Goal: Task Accomplishment & Management: Manage account settings

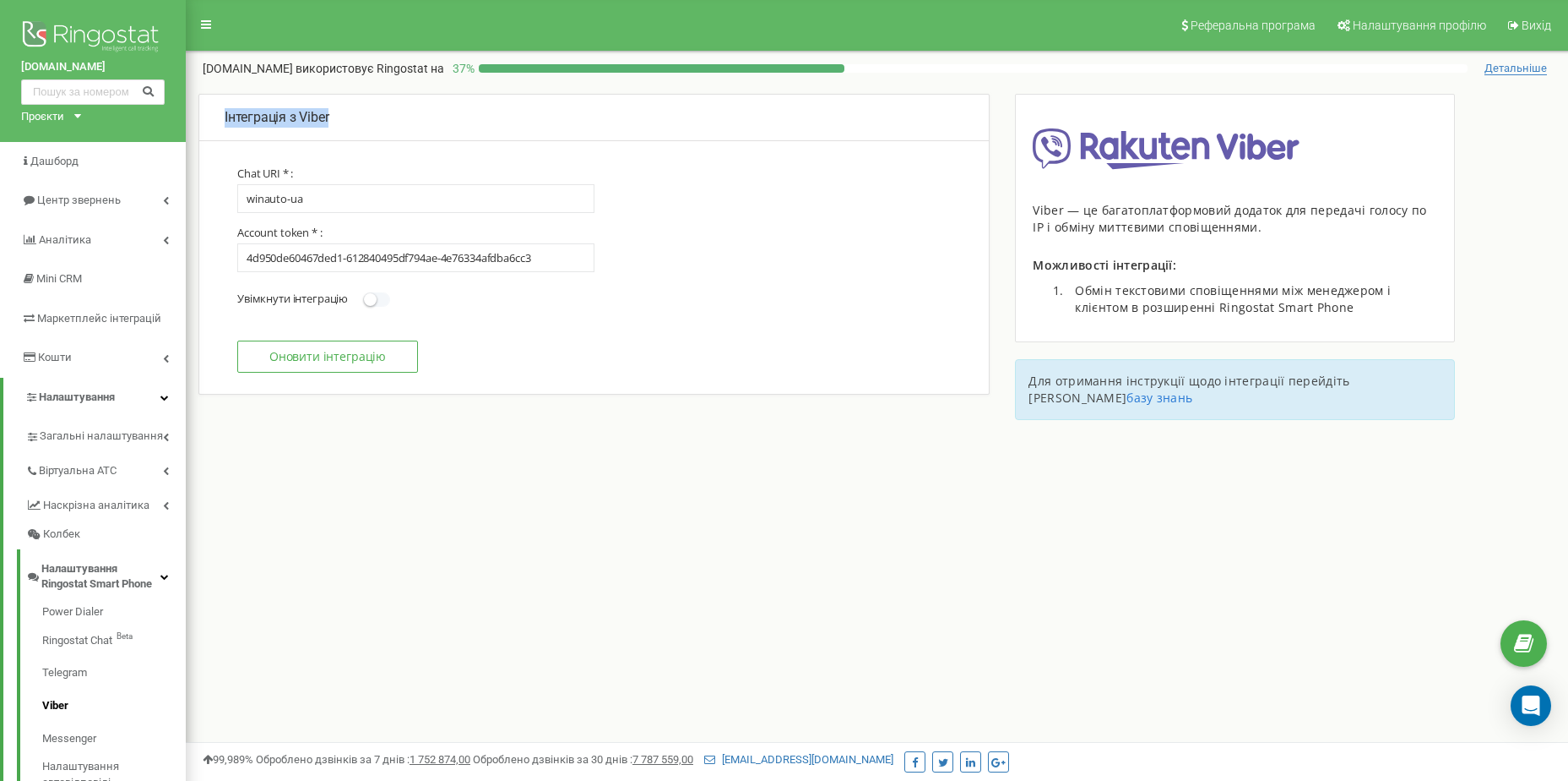
drag, startPoint x: 226, startPoint y: 117, endPoint x: 359, endPoint y: 121, distance: 133.1
click at [358, 121] on p "Інтеграція з Viber" at bounding box center [593, 118] width 739 height 20
copy p "Інтеграція з Viber"
drag, startPoint x: 331, startPoint y: 204, endPoint x: 142, endPoint y: 197, distance: 189.1
click at [142, 197] on div "winauto.ua Проєкти winauto.ua Дашборд Центр звернень Аналiтика Mini CRM Маркетп…" at bounding box center [784, 507] width 1568 height 1014
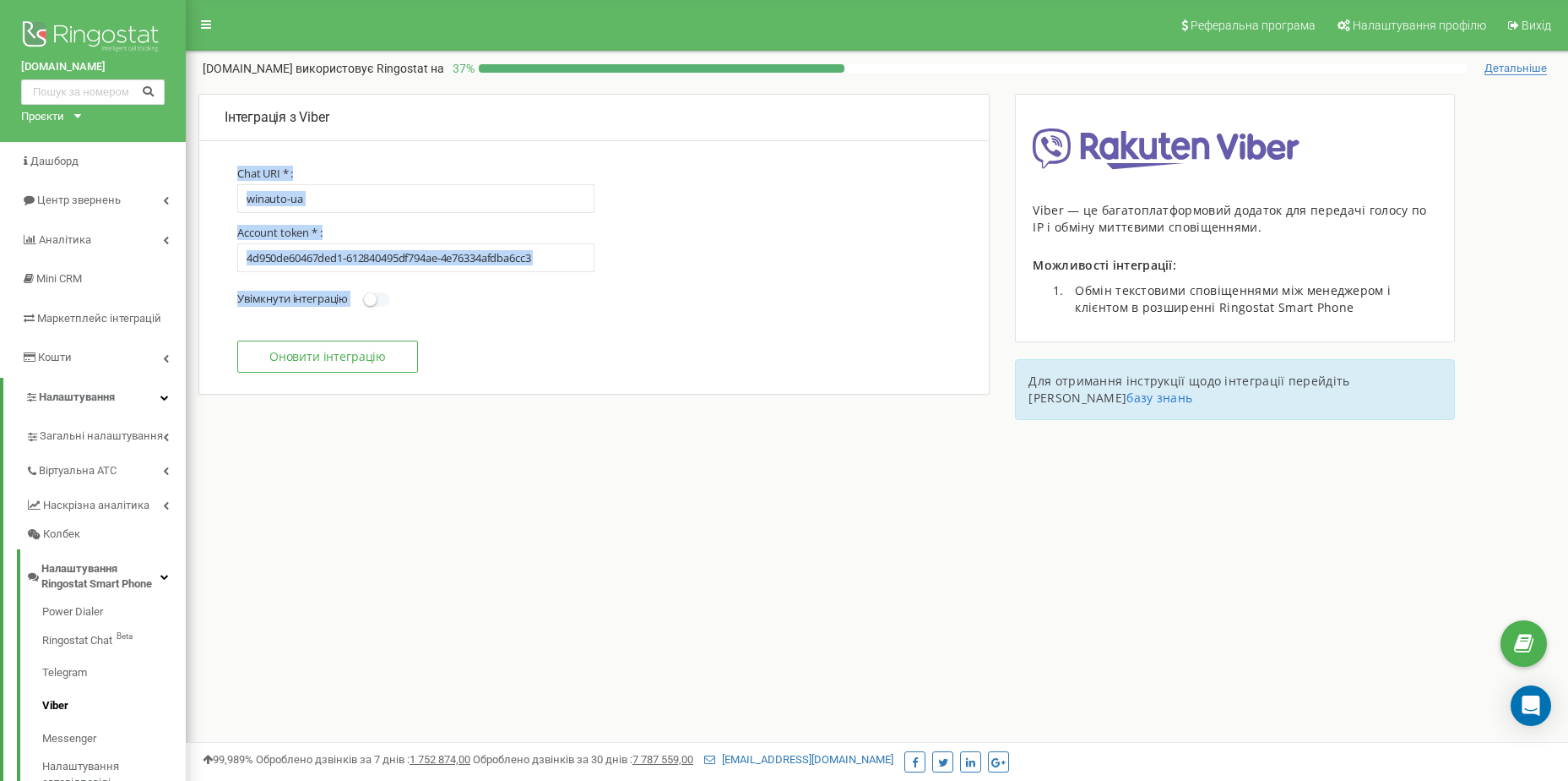
drag, startPoint x: 237, startPoint y: 174, endPoint x: 538, endPoint y: 284, distance: 320.5
click at [538, 284] on section "Chat URI * : winauto-ua Account token * : 4d950de60467ded1-612840495df794ae-4e7…" at bounding box center [593, 269] width 713 height 206
copy section "Chat URI * : Account token * : Увімкнути інтеграцію"
click at [357, 194] on input "winauto-ua" at bounding box center [415, 198] width 357 height 28
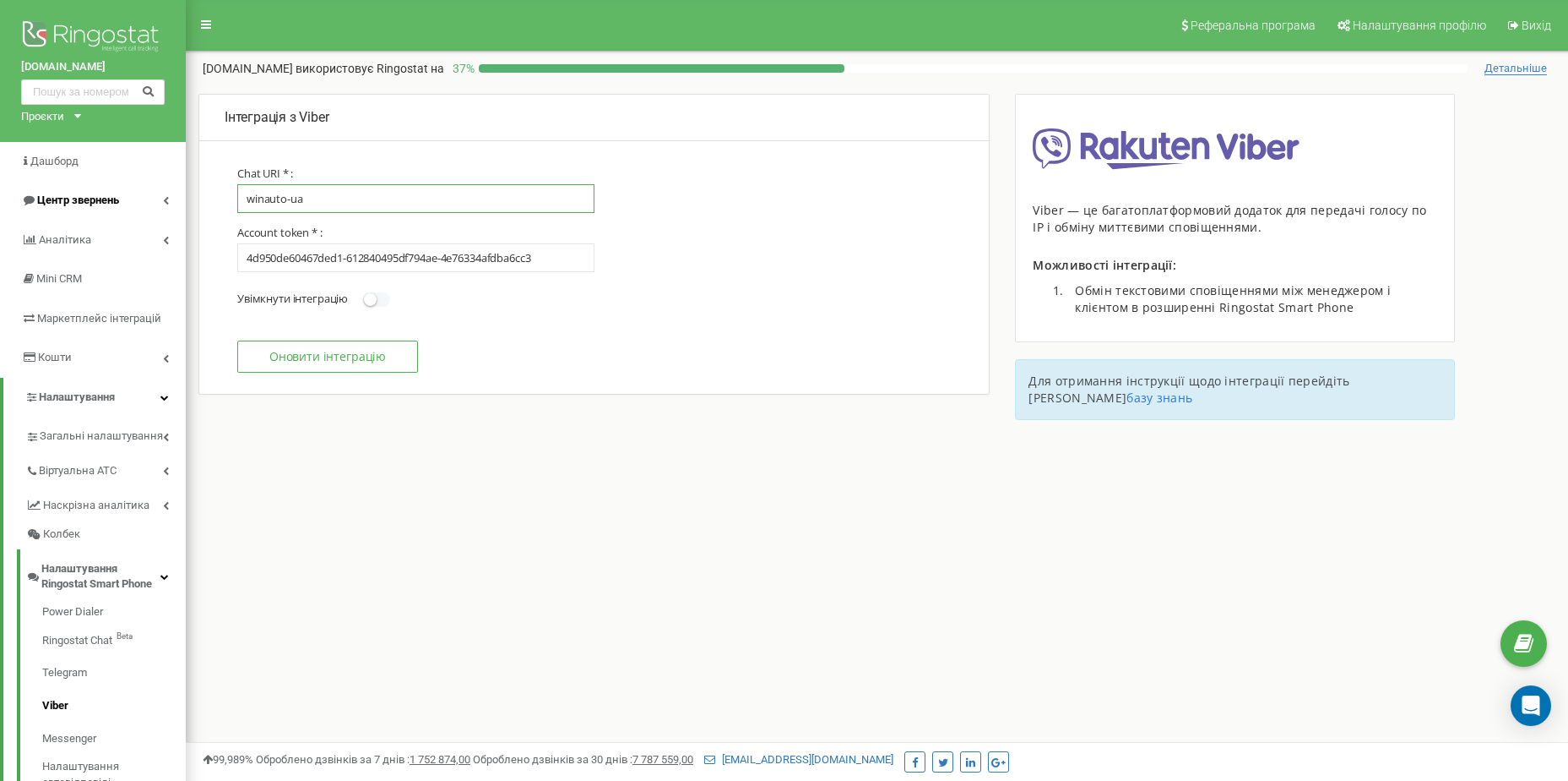
drag, startPoint x: 357, startPoint y: 194, endPoint x: 112, endPoint y: 199, distance: 245.1
click at [112, 199] on div "winauto.ua Проєкти winauto.ua Дашборд Центр звернень Аналiтика Mini CRM Маркетп…" at bounding box center [784, 507] width 1568 height 1014
drag, startPoint x: 565, startPoint y: 256, endPoint x: 135, endPoint y: 261, distance: 430.0
click at [137, 261] on div "winauto.ua Проєкти winauto.ua Дашборд Центр звернень Аналiтика Mini CRM Маркетп…" at bounding box center [784, 507] width 1568 height 1014
click at [75, 672] on link "Telegram" at bounding box center [113, 673] width 143 height 33
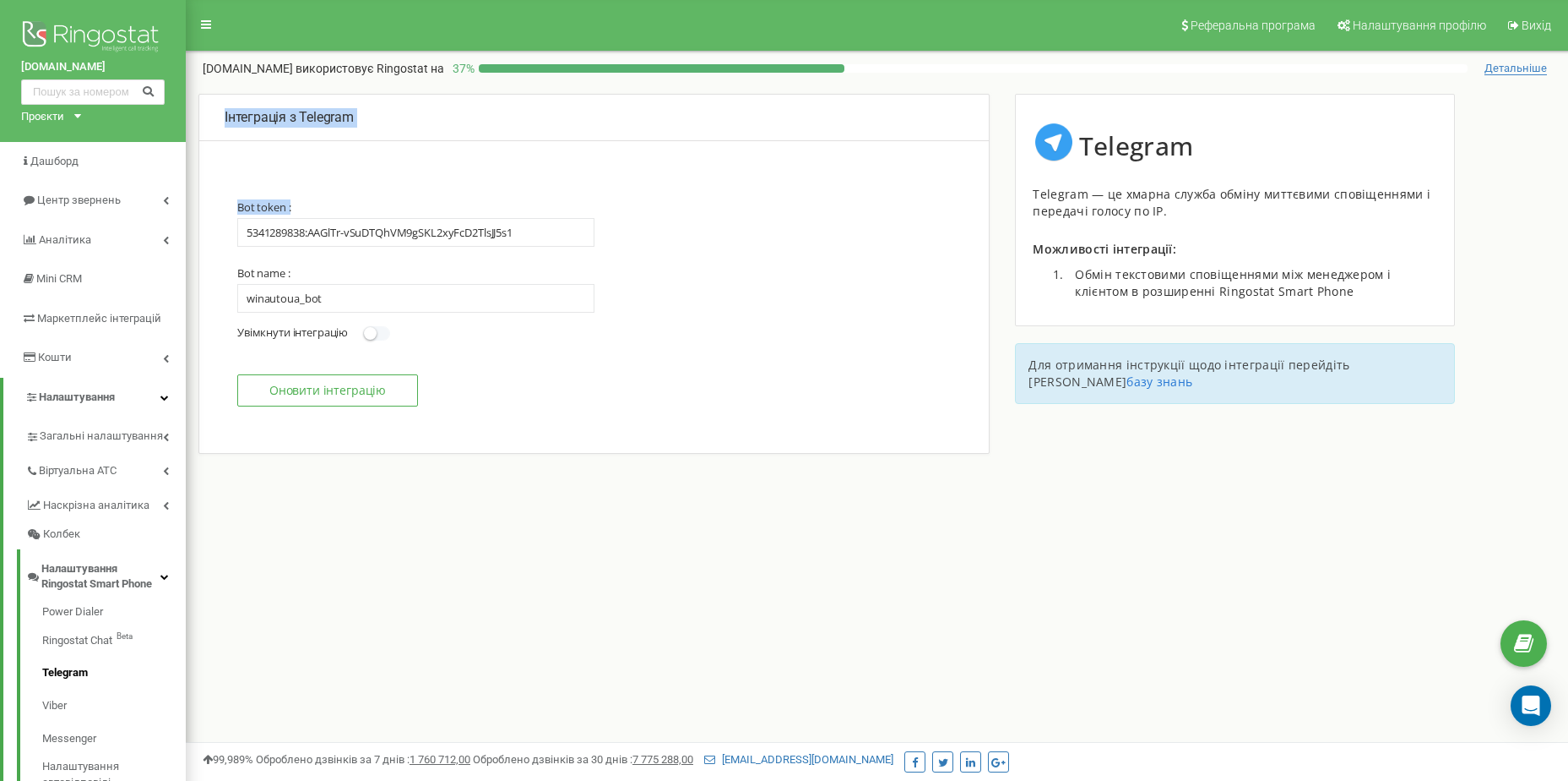
drag, startPoint x: 224, startPoint y: 115, endPoint x: 301, endPoint y: 208, distance: 120.7
click at [301, 208] on div "Інтеграція з Telegram Обробка звернень від клієнтів з Telegram доступна в розши…" at bounding box center [594, 273] width 791 height 360
copy div "Інтеграція з Telegram Обробка звернень від клієнтів з Telegram доступна в розши…"
click at [547, 232] on input "5341289838:AAGlTr-vSuDTQhVM9gSKL2xyFcD2TlsJJ5s1" at bounding box center [415, 232] width 357 height 28
drag, startPoint x: 302, startPoint y: 275, endPoint x: 218, endPoint y: 271, distance: 84.1
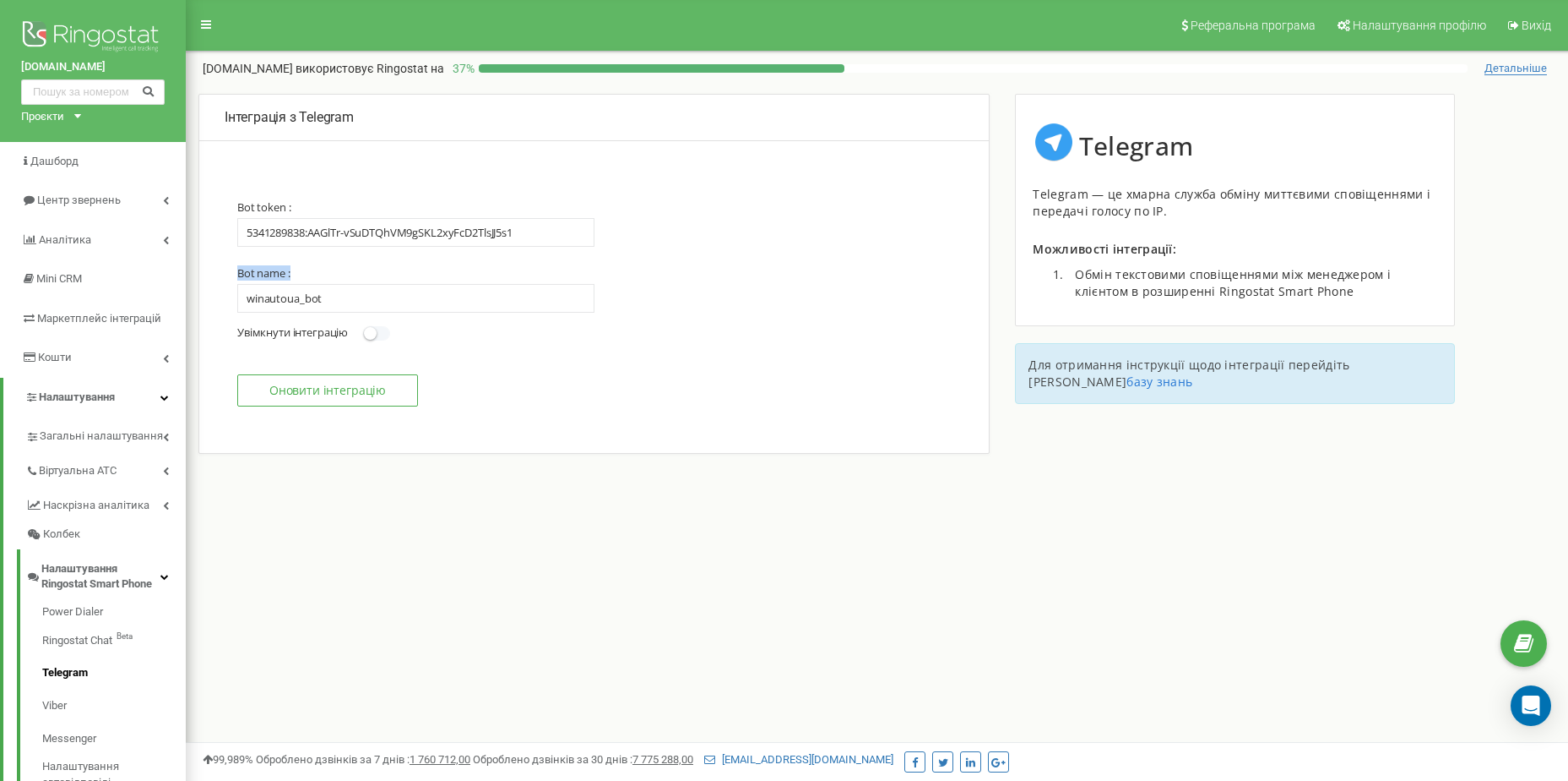
click at [218, 271] on div "Bot token : 5341289838:AAGlTr-vSuDTQhVM9gSKL2xyFcD2TlsJJ5s1 Bot name : winautou…" at bounding box center [593, 326] width 755 height 253
copy label "Bot name :"
drag, startPoint x: 400, startPoint y: 296, endPoint x: 98, endPoint y: 298, distance: 302.0
click at [98, 298] on div "winauto.ua Проєкти winauto.ua Дашборд Центр звернень Аналiтика Mini CRM Маркетп…" at bounding box center [784, 507] width 1568 height 1014
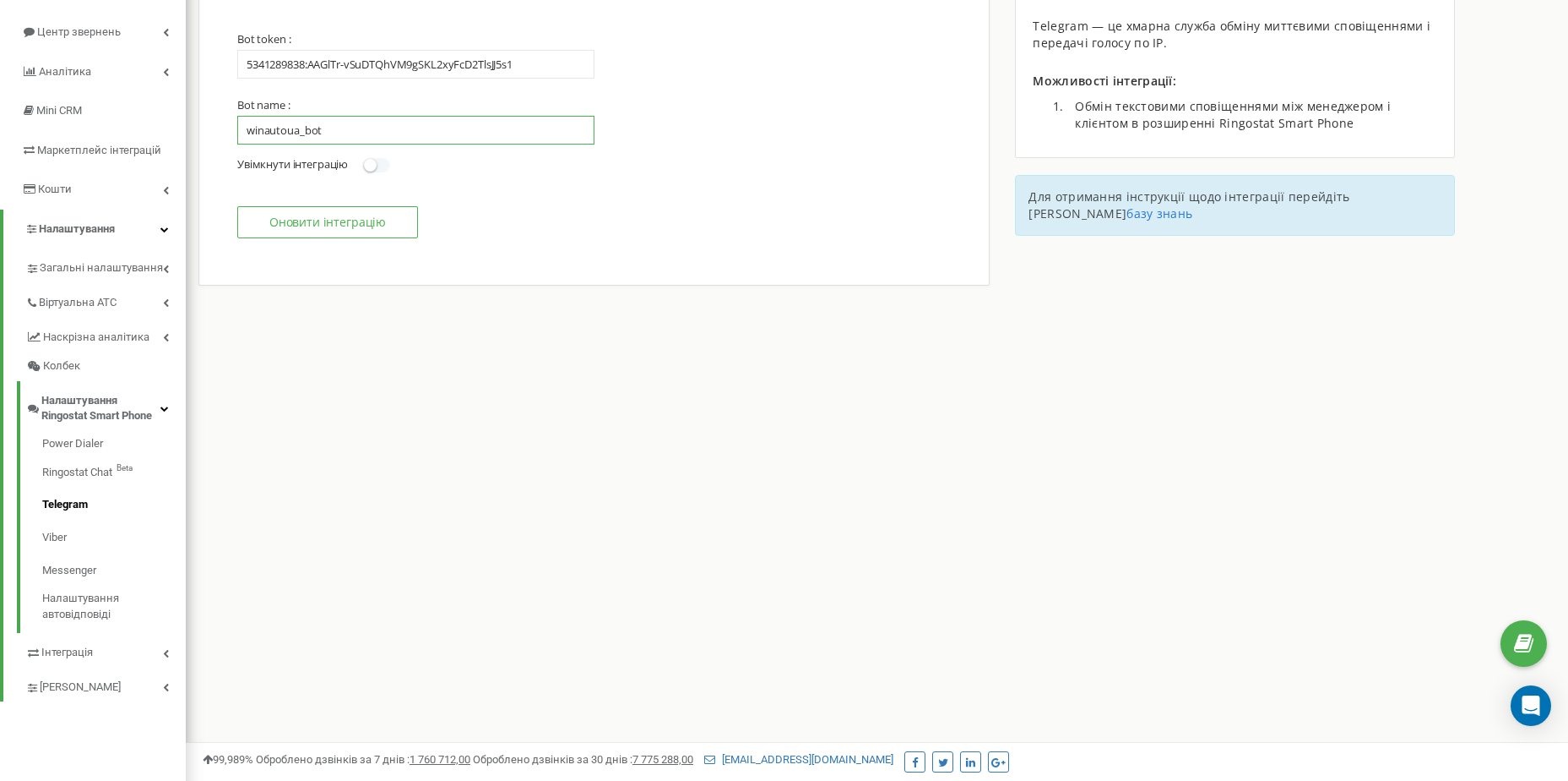
scroll to position [169, 0]
click at [77, 500] on link "Telegram" at bounding box center [113, 504] width 143 height 33
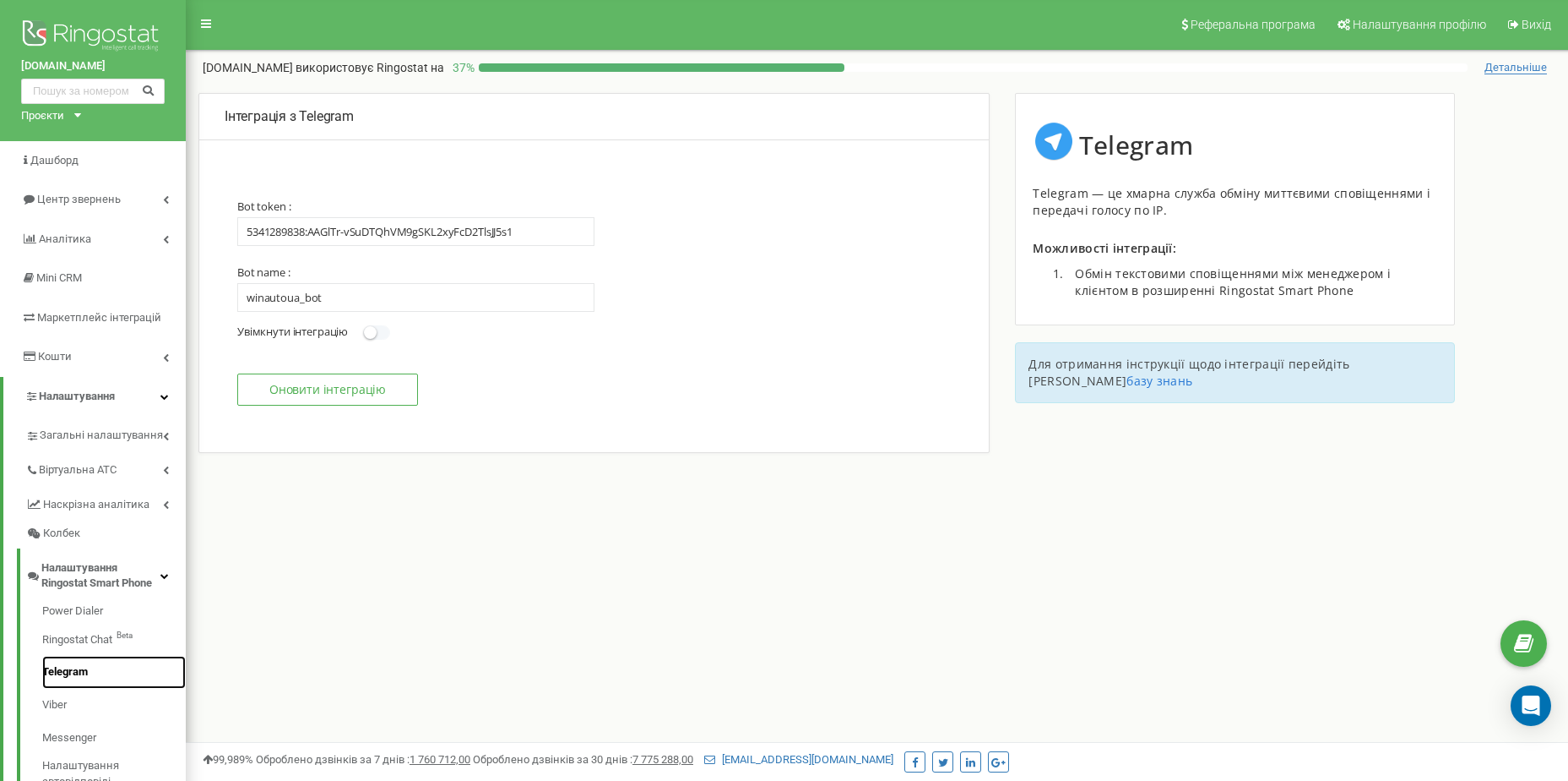
scroll to position [0, 0]
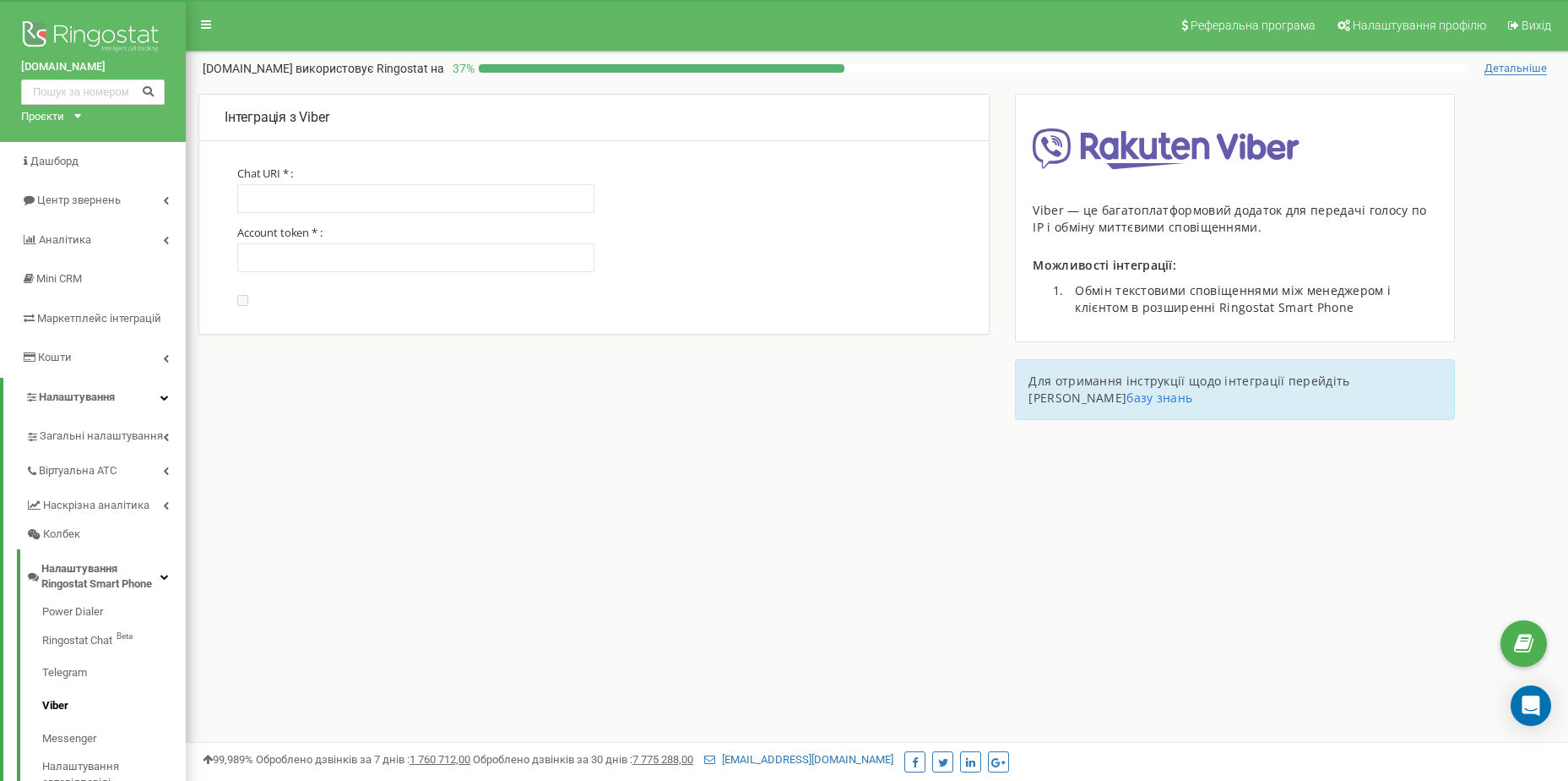
type input "winauto-ua"
type input "4d950de60467ded1-612840495df794ae-4e76334afdba6cc3"
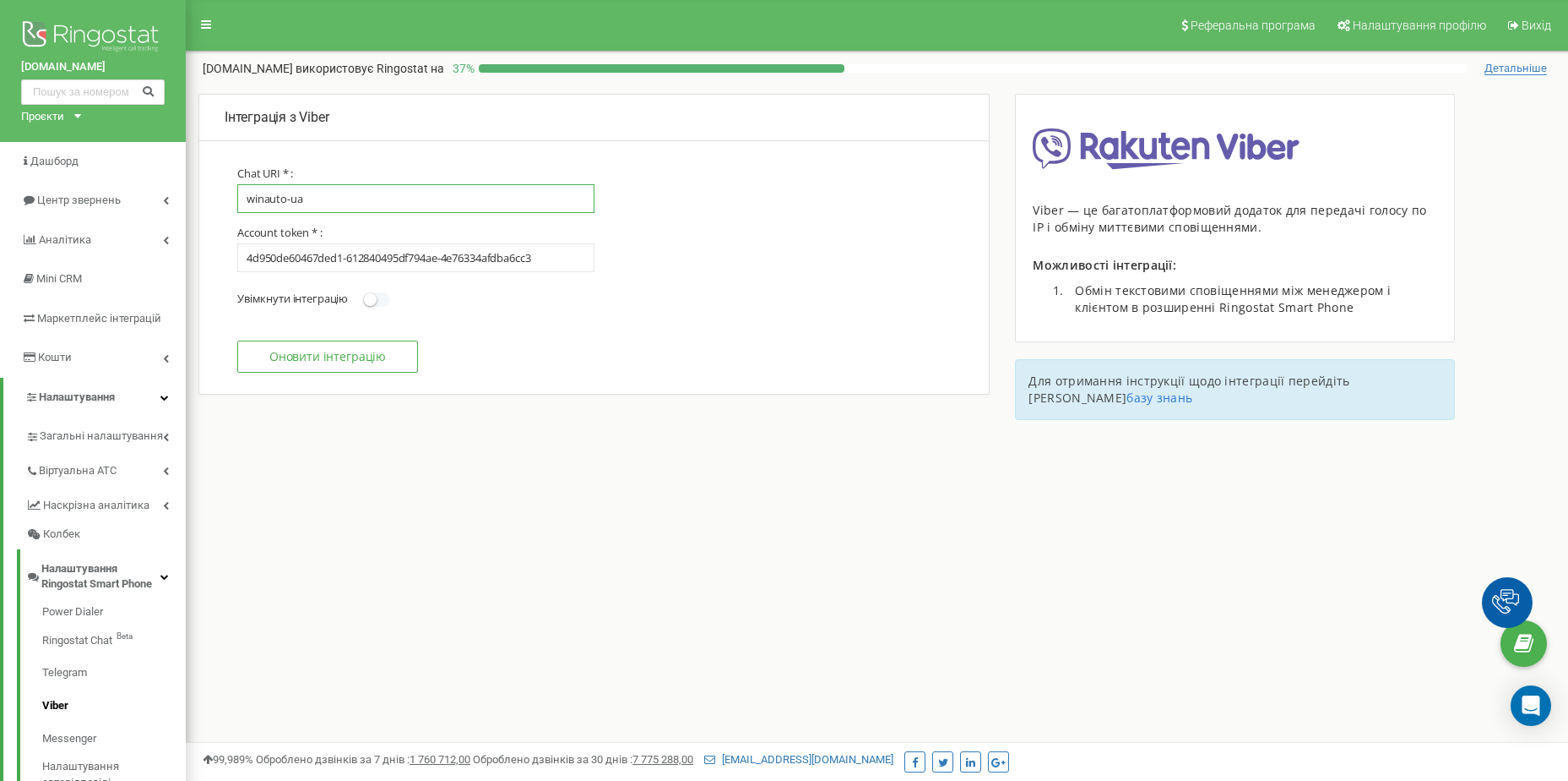
click at [369, 202] on input "winauto-ua" at bounding box center [415, 198] width 357 height 28
drag, startPoint x: 550, startPoint y: 259, endPoint x: 27, endPoint y: 244, distance: 523.2
click at [27, 244] on div "winauto.ua Проєкти winauto.ua Дашборд Центр звернень Аналiтика Mini CRM Маркетп…" at bounding box center [784, 507] width 1568 height 1014
click at [287, 358] on button "Оновити інтеграцію" at bounding box center [326, 356] width 180 height 32
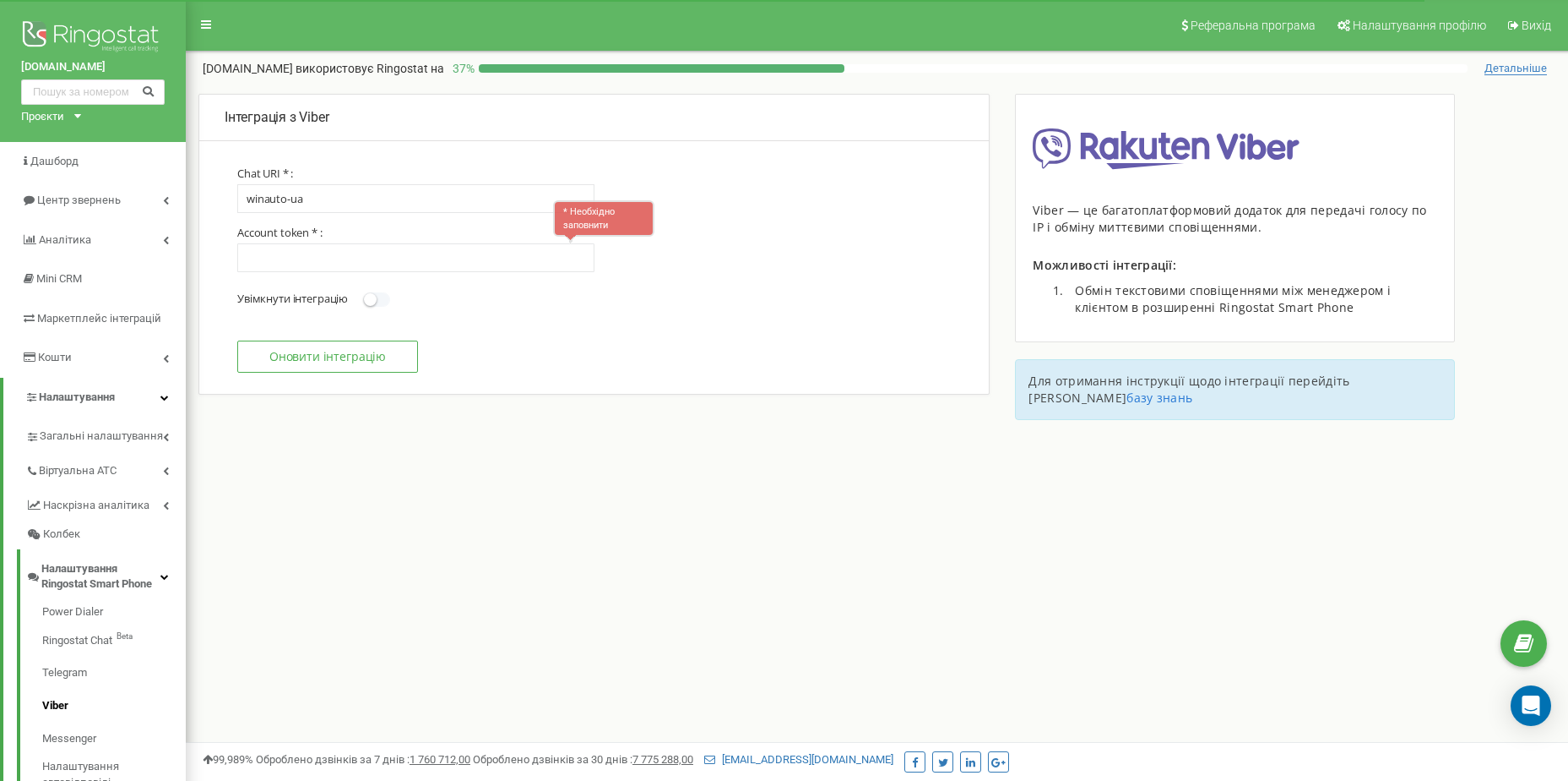
click at [274, 272] on section "Chat URI * : winauto-ua Account token * : * Необхідно заповнити Увімкнути інтег…" at bounding box center [593, 269] width 713 height 206
click at [276, 261] on input "text" at bounding box center [415, 257] width 357 height 28
type input "111"
click at [292, 352] on button "Оновити інтеграцію" at bounding box center [326, 356] width 180 height 32
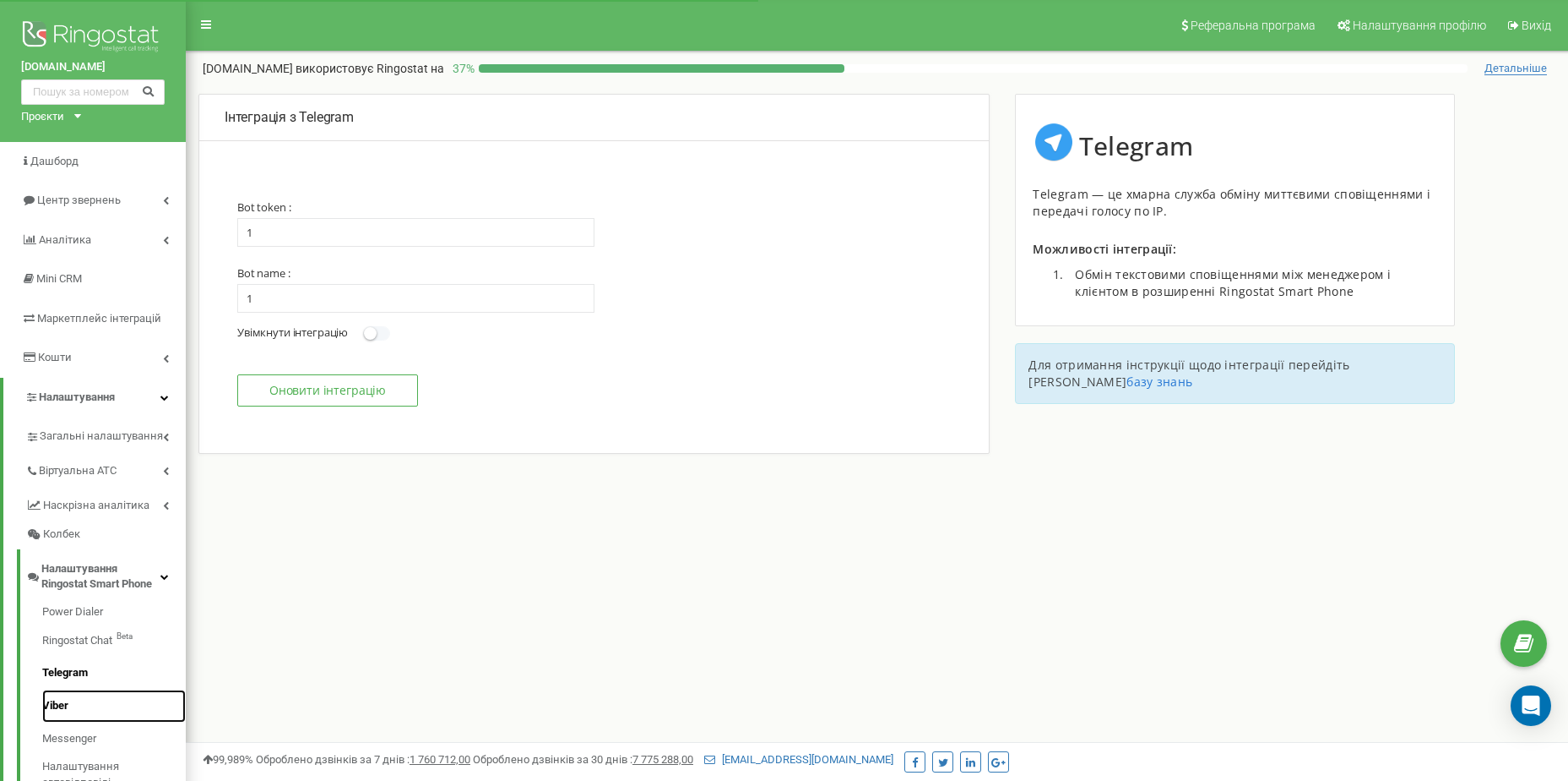
click at [66, 705] on link "Viber" at bounding box center [113, 706] width 143 height 33
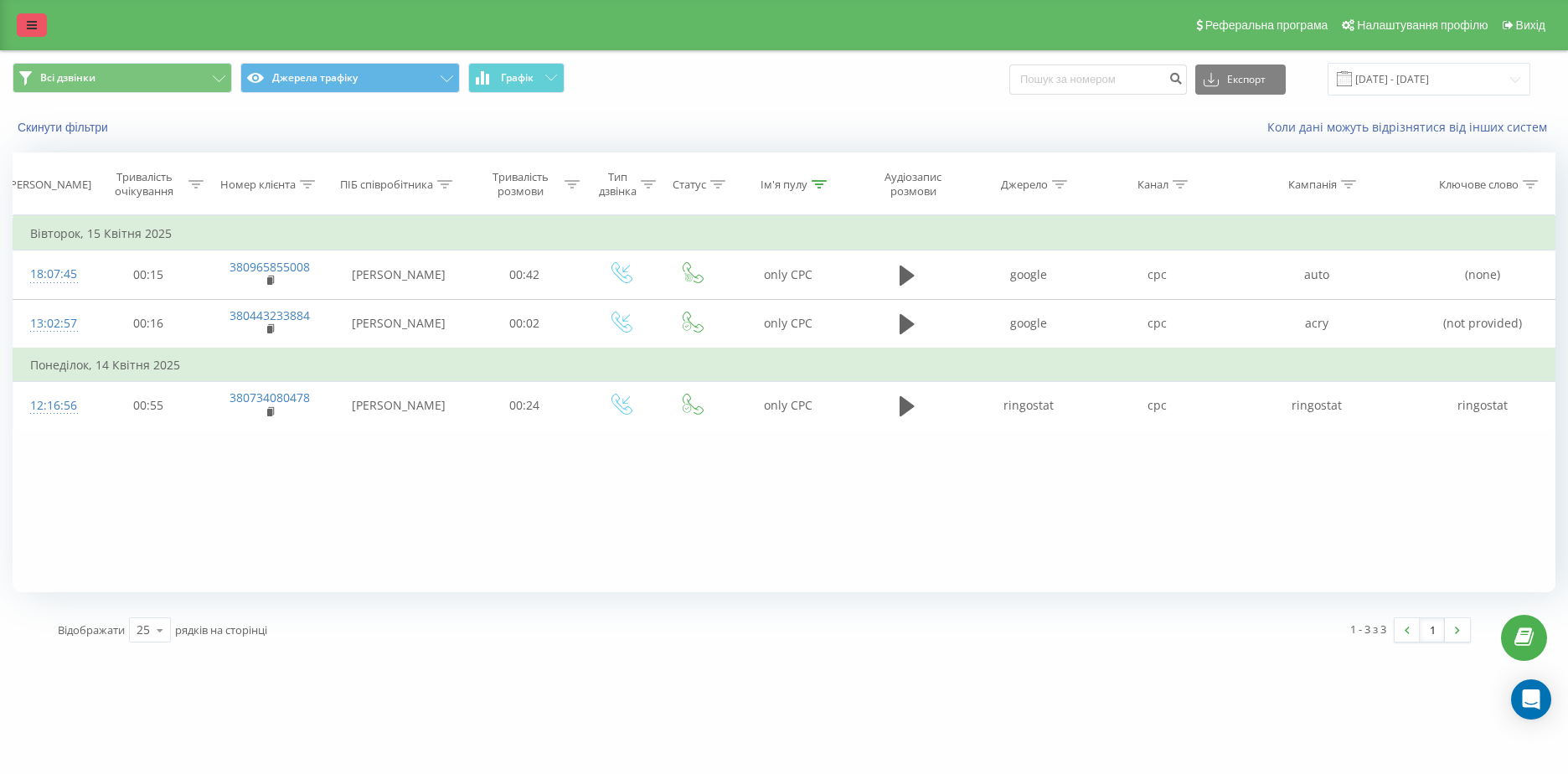
click at [36, 16] on link at bounding box center [31, 25] width 30 height 23
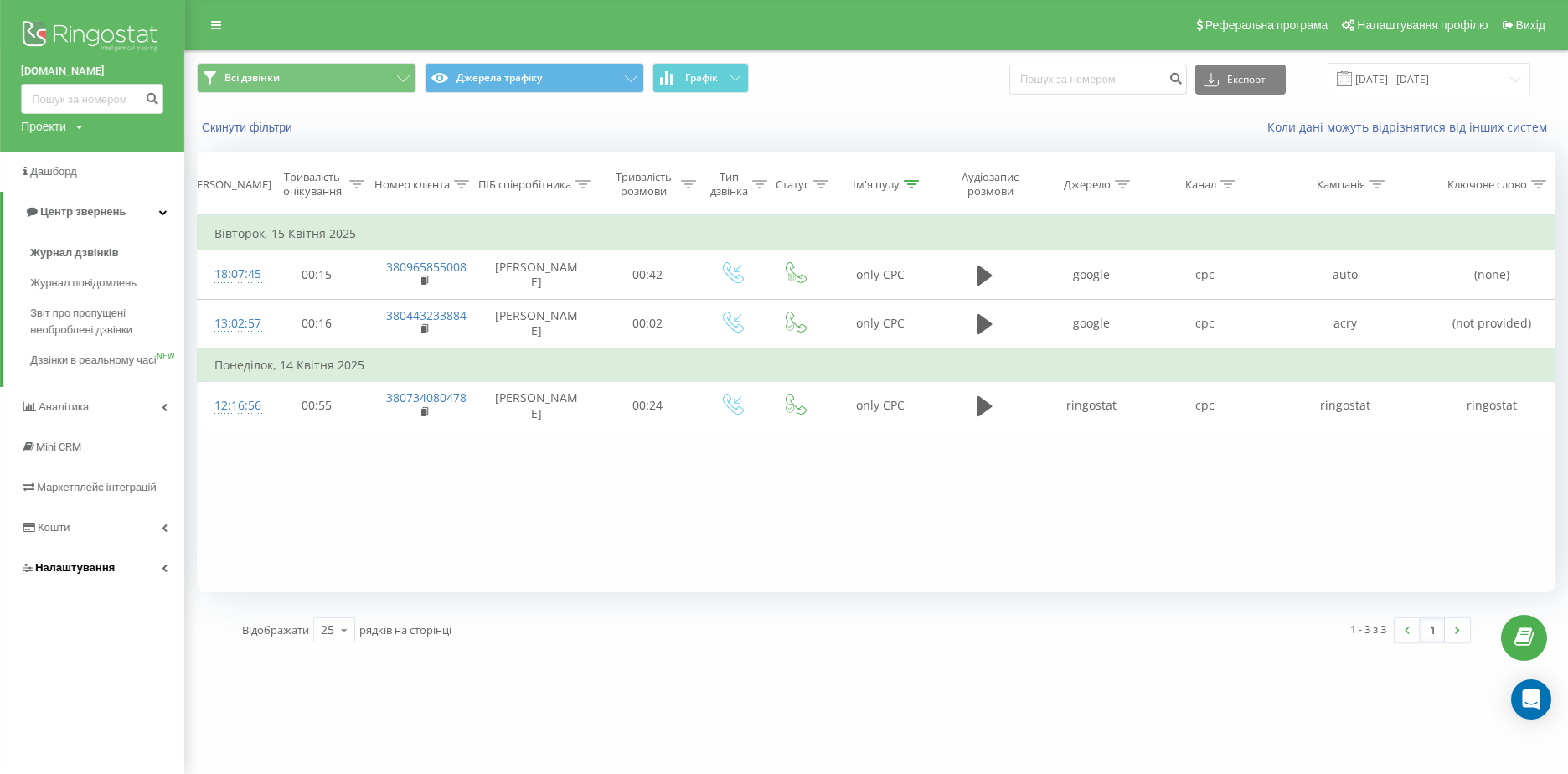
click at [86, 573] on span "Налаштування" at bounding box center [74, 566] width 79 height 13
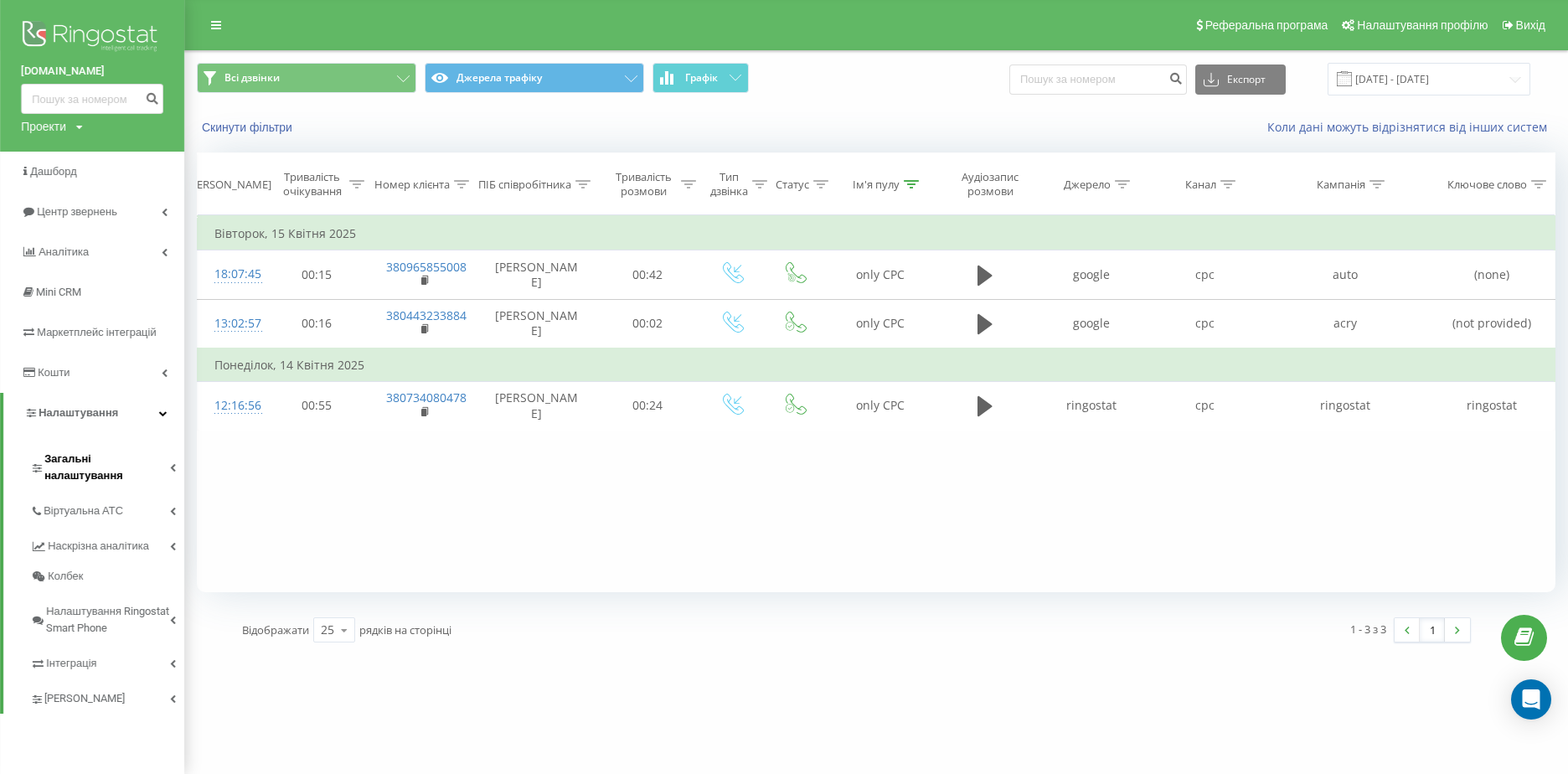
click at [103, 458] on span "Загальні налаштування" at bounding box center [107, 467] width 126 height 34
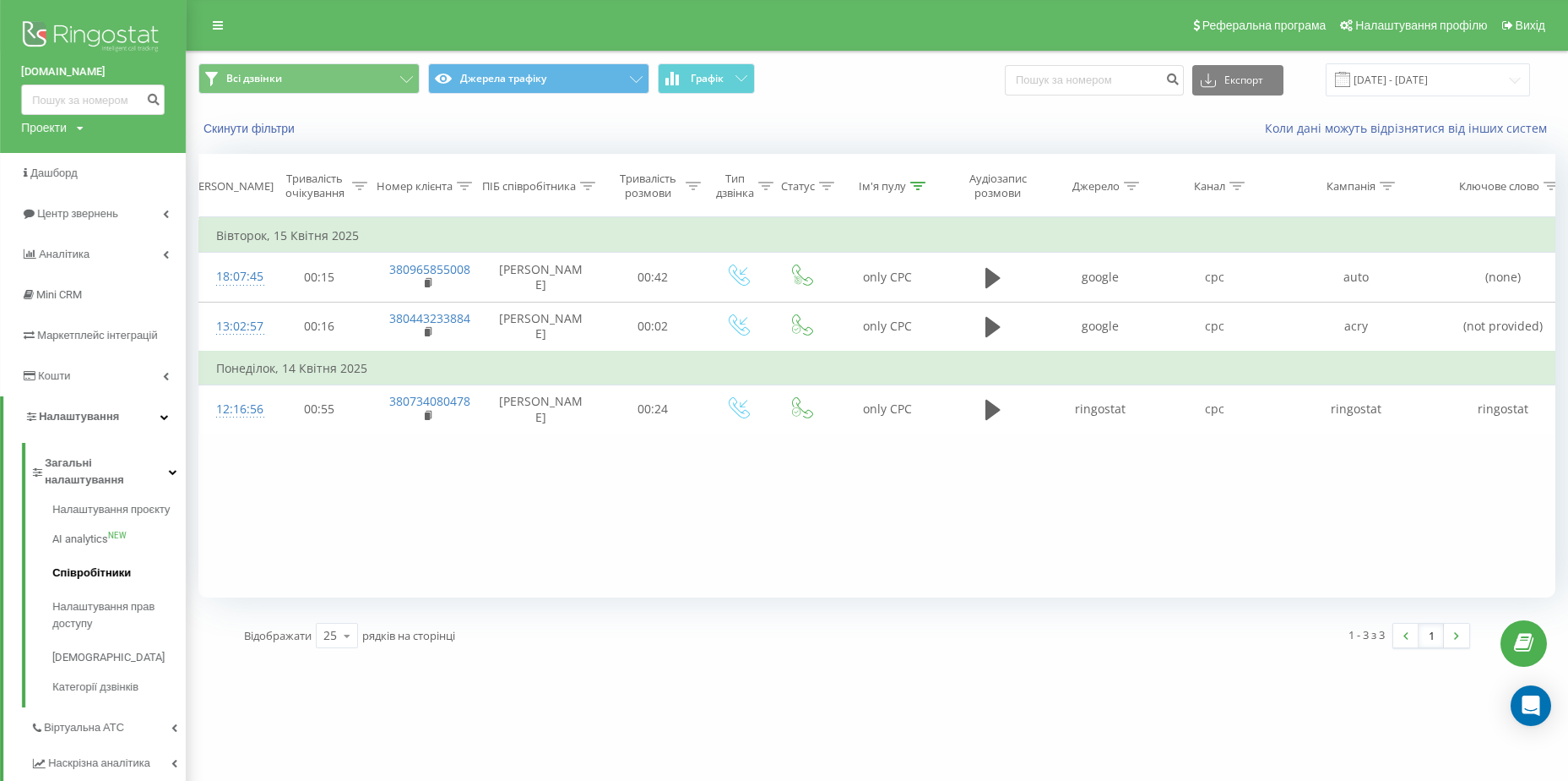
click at [94, 565] on span "Співробітники" at bounding box center [92, 572] width 79 height 17
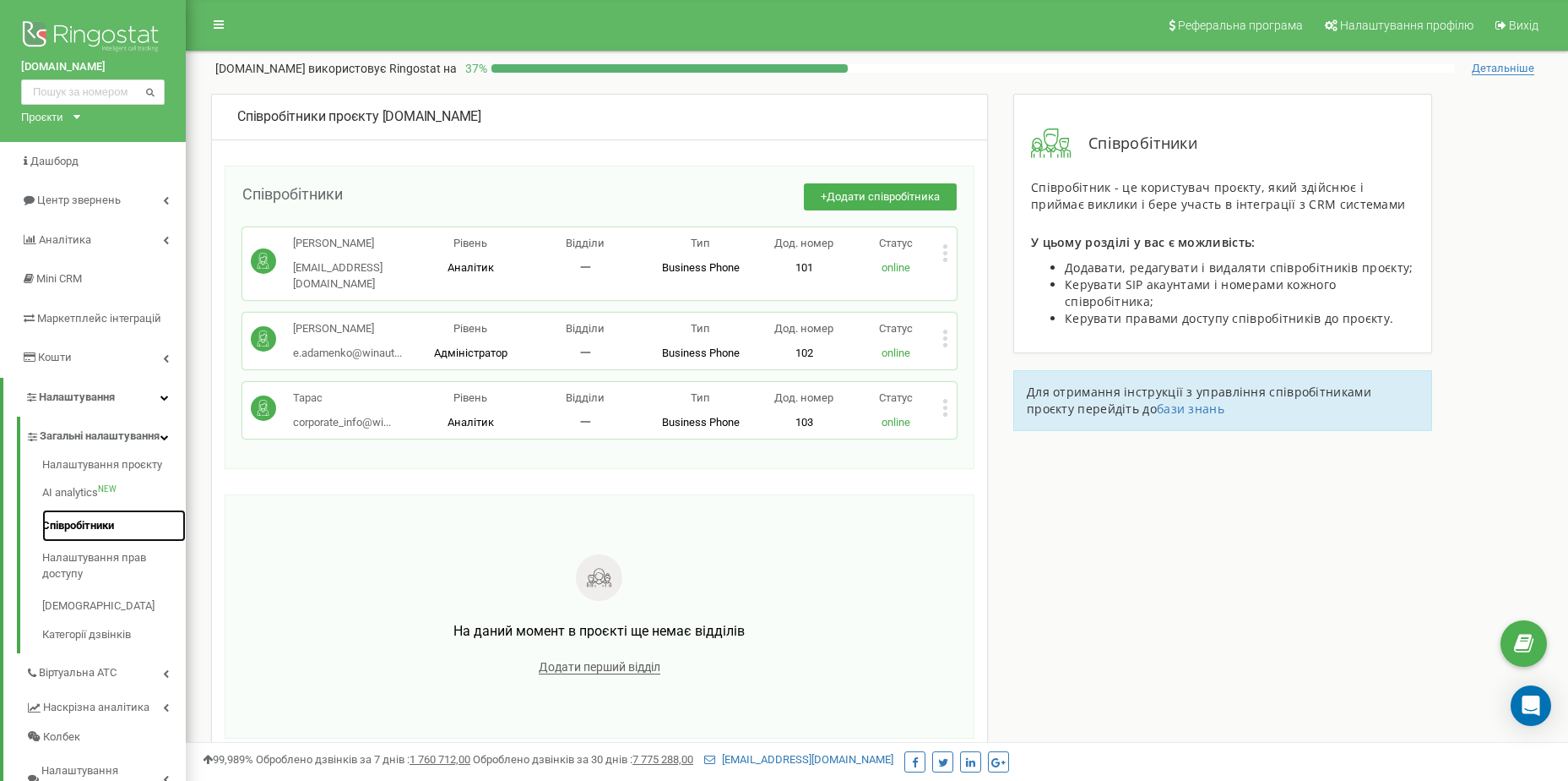
click at [110, 542] on link "Співробітники" at bounding box center [113, 526] width 143 height 33
click at [310, 321] on p "[PERSON_NAME]" at bounding box center [348, 329] width 109 height 16
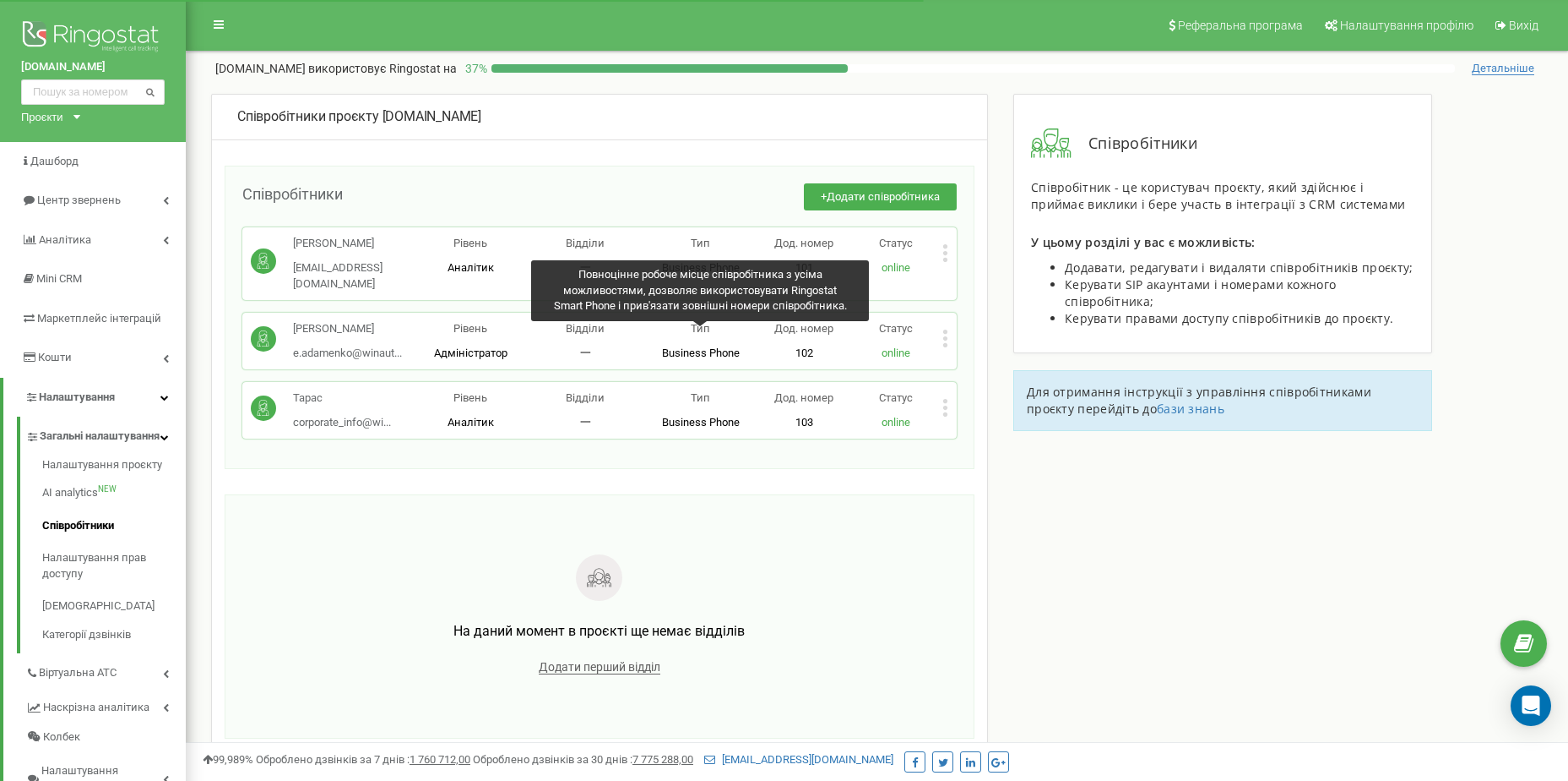
click at [684, 346] on span "Business Phone" at bounding box center [701, 352] width 78 height 13
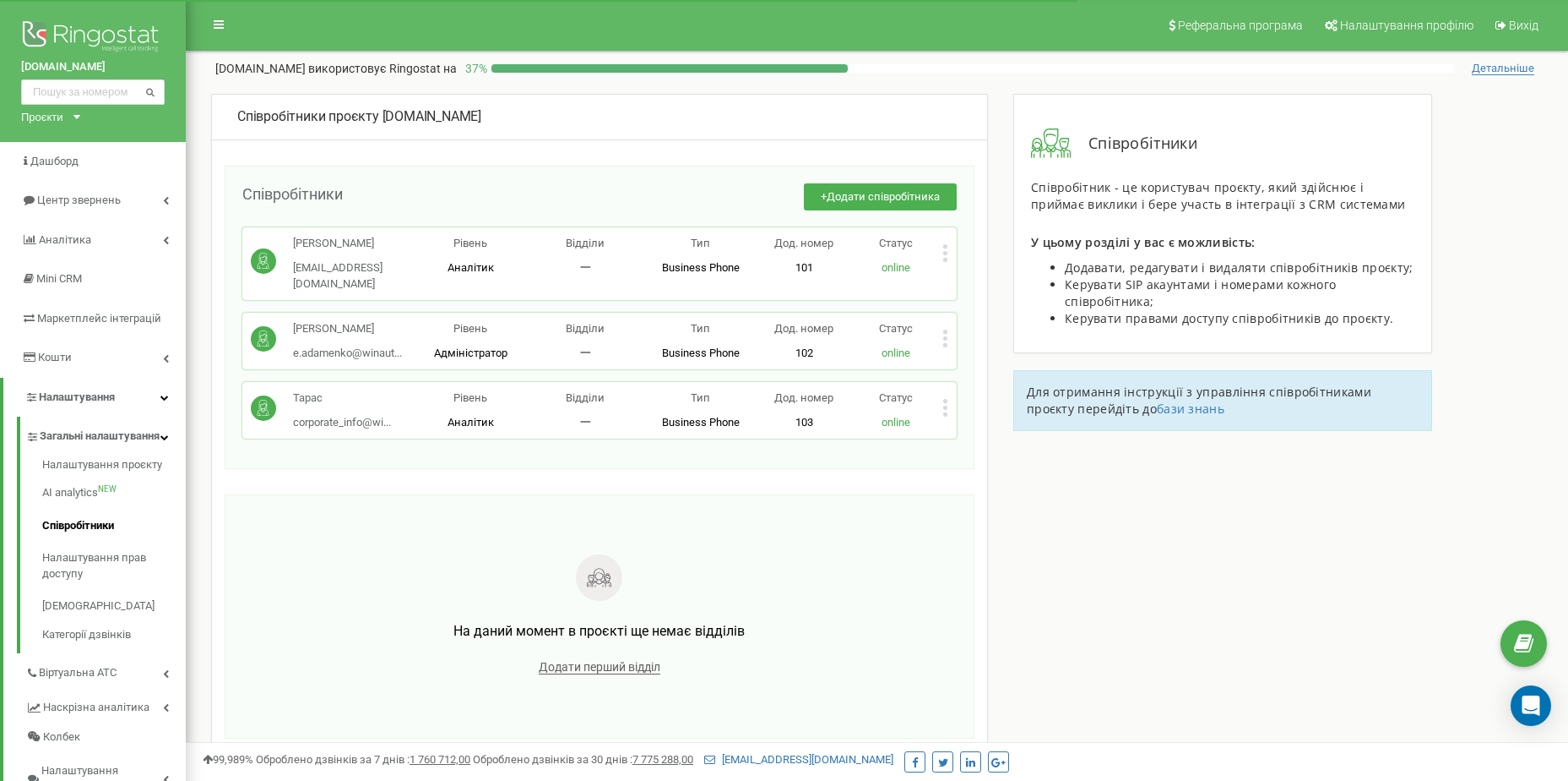
click at [888, 346] on span "online" at bounding box center [896, 352] width 28 height 13
click at [942, 330] on icon at bounding box center [945, 338] width 6 height 18
click at [969, 353] on div "Редагувати" at bounding box center [1026, 366] width 167 height 26
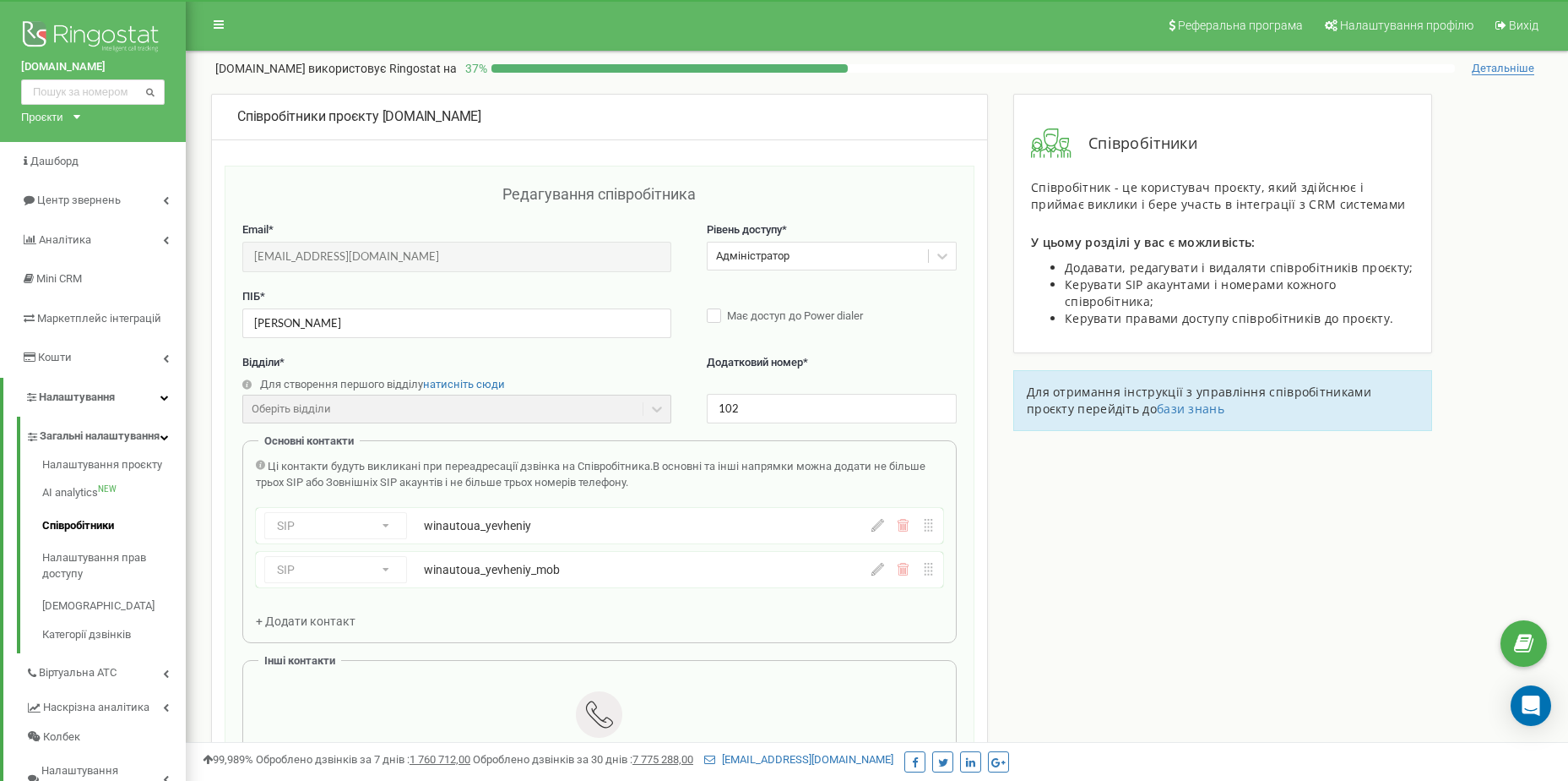
click at [555, 526] on div "winautoua_yevheniy" at bounding box center [594, 525] width 342 height 17
click at [875, 526] on icon at bounding box center [877, 525] width 13 height 13
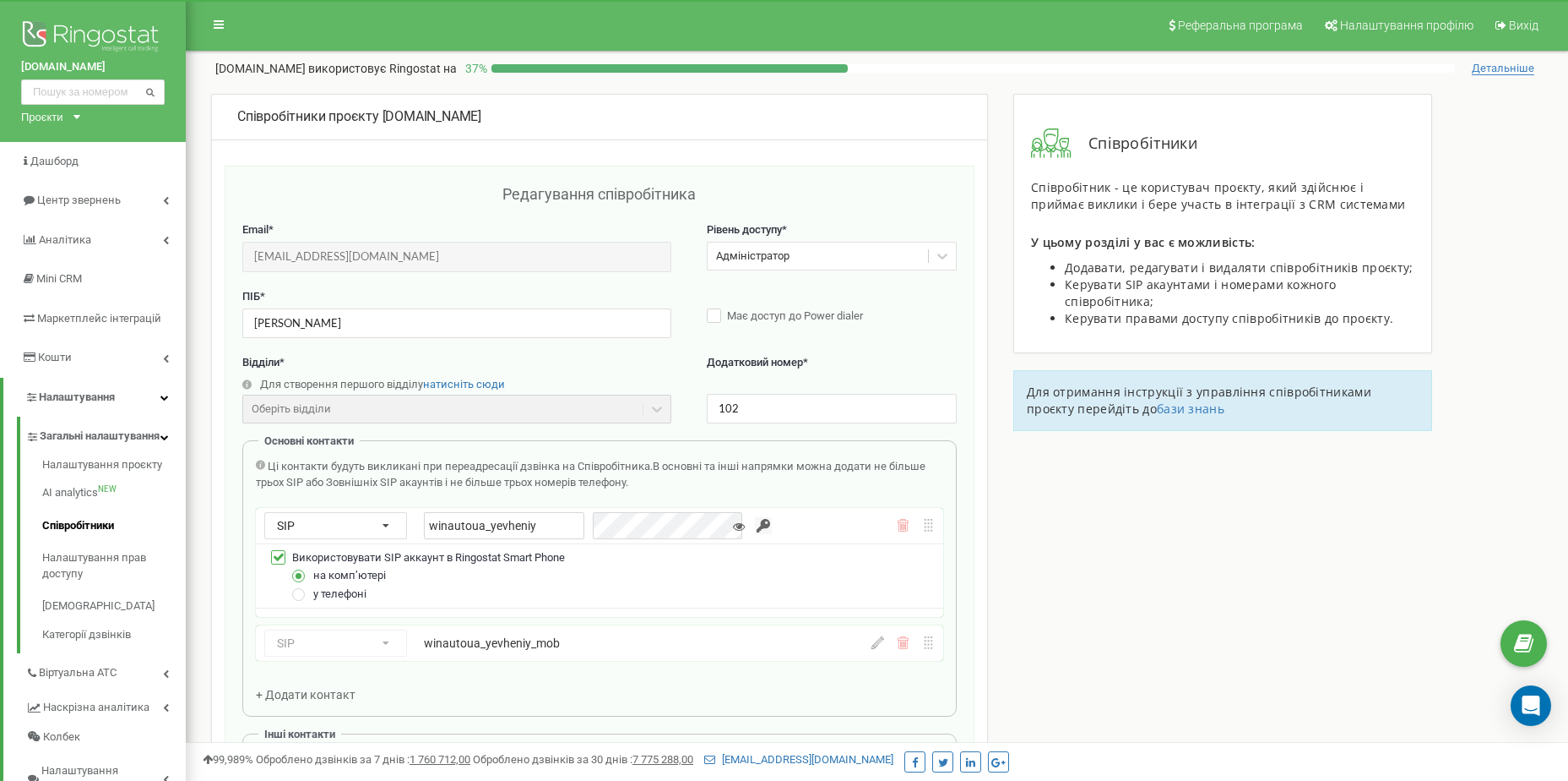
drag, startPoint x: 553, startPoint y: 527, endPoint x: 318, endPoint y: 539, distance: 235.3
click at [318, 539] on div "SIP Номер телефону SIP Зовнішній SIP winautoua_yevheniy" at bounding box center [599, 526] width 687 height 35
click at [603, 373] on div "Відділи * Для створення першого відділу натисніть сюди Оберіть відділи Відділи …" at bounding box center [457, 388] width 429 height 67
